Goal: Navigation & Orientation: Find specific page/section

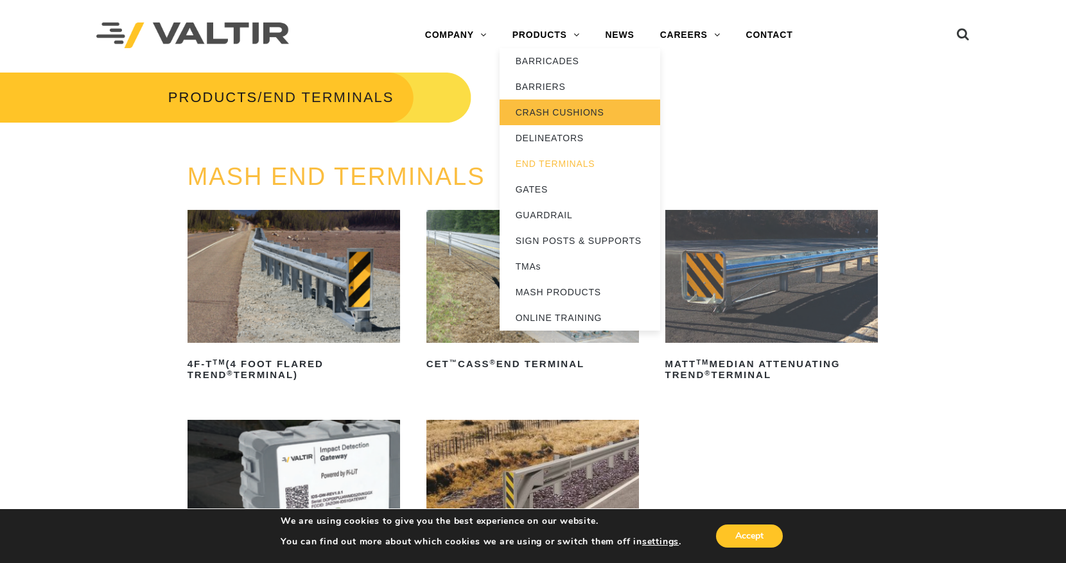
click at [560, 106] on link "CRASH CUSHIONS" at bounding box center [580, 113] width 161 height 26
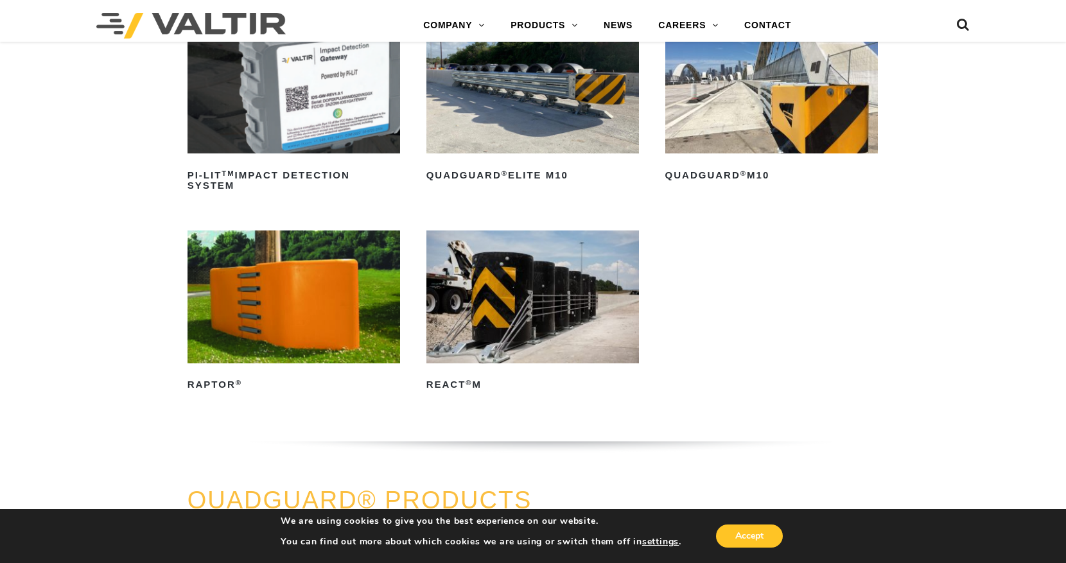
scroll to position [393, 0]
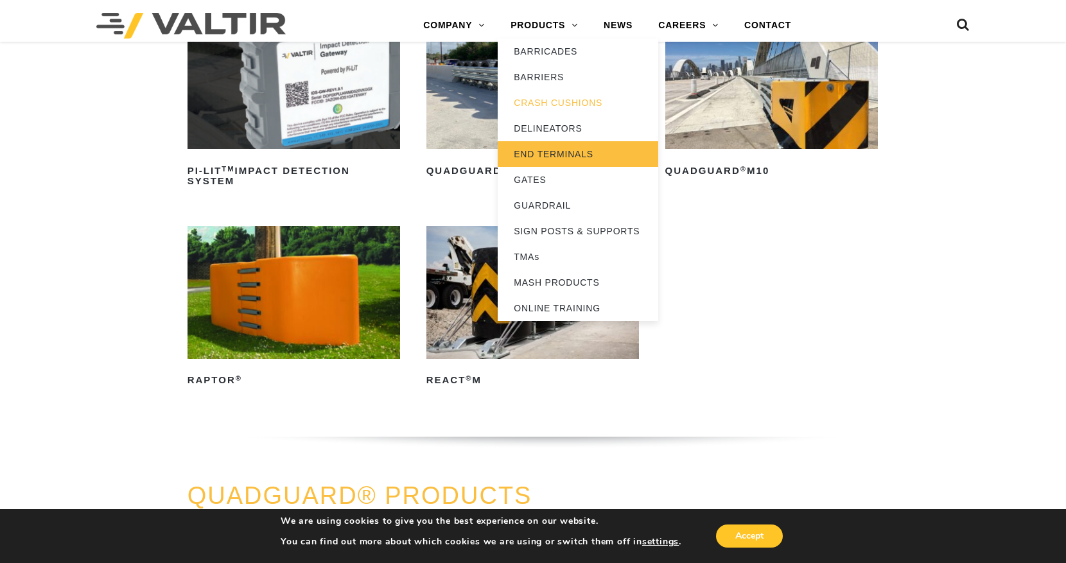
click at [560, 157] on link "END TERMINALS" at bounding box center [578, 154] width 161 height 26
